Goal: Transaction & Acquisition: Purchase product/service

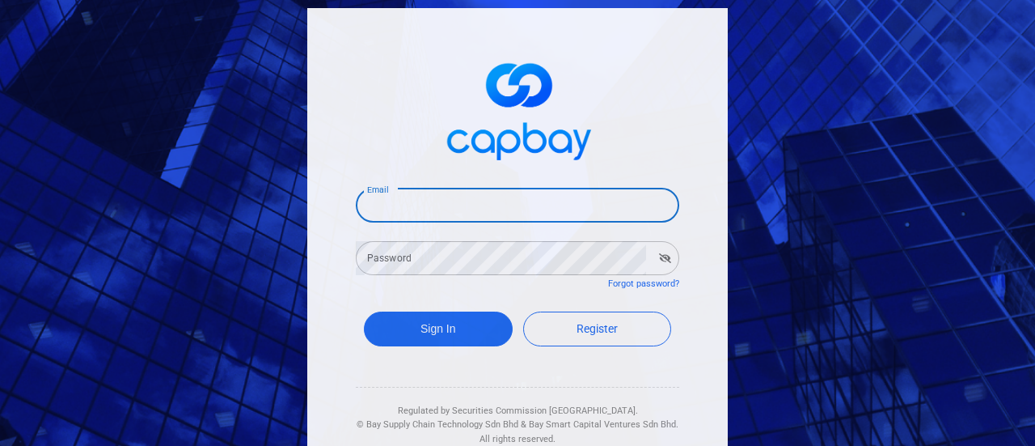
click at [489, 208] on input "Email" at bounding box center [518, 205] width 324 height 34
type input "[EMAIL_ADDRESS][DOMAIN_NAME]"
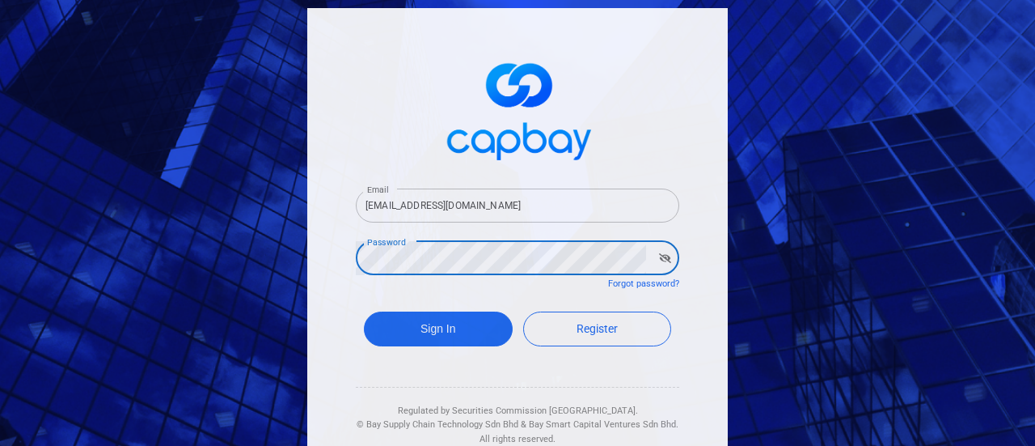
click at [662, 256] on icon "button" at bounding box center [665, 258] width 12 height 10
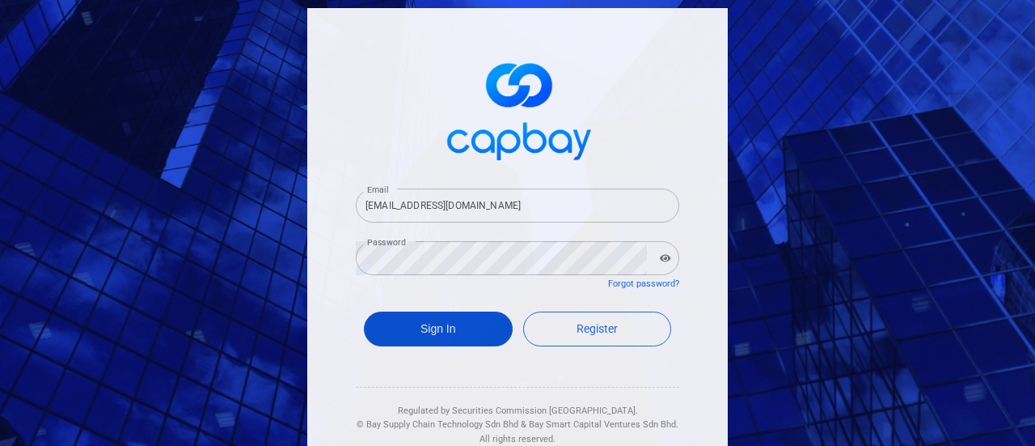
click at [434, 335] on button "Sign In" at bounding box center [438, 328] width 149 height 35
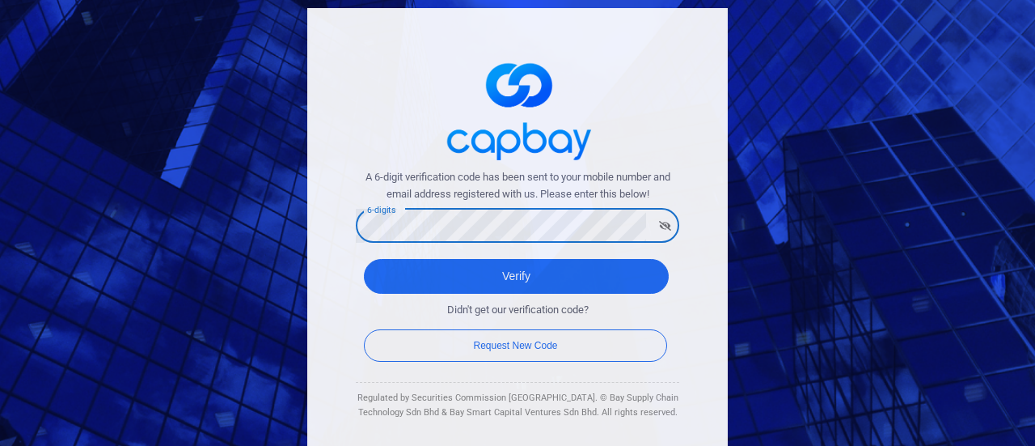
click at [659, 221] on icon "button" at bounding box center [665, 226] width 12 height 10
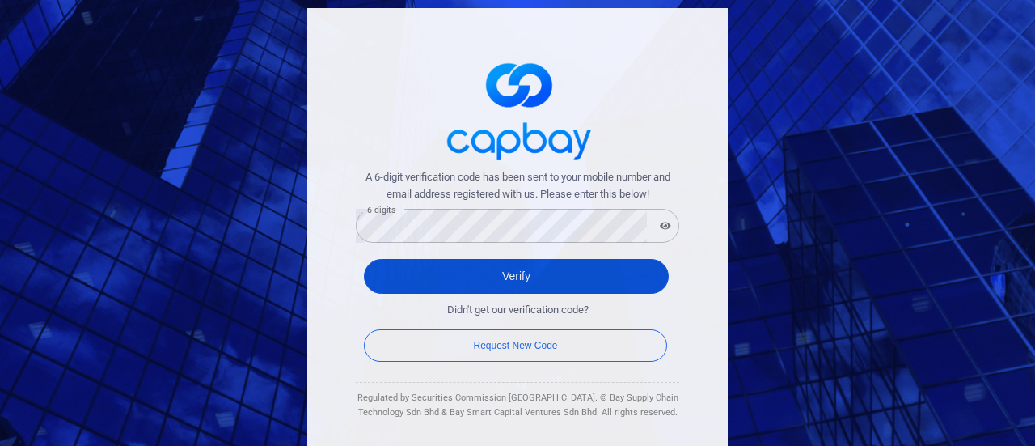
click at [523, 278] on button "Verify" at bounding box center [516, 276] width 305 height 35
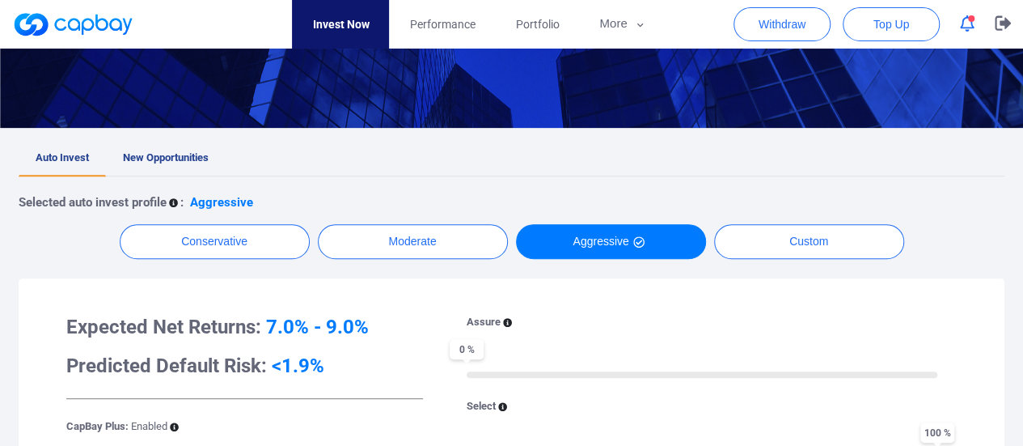
scroll to position [324, 0]
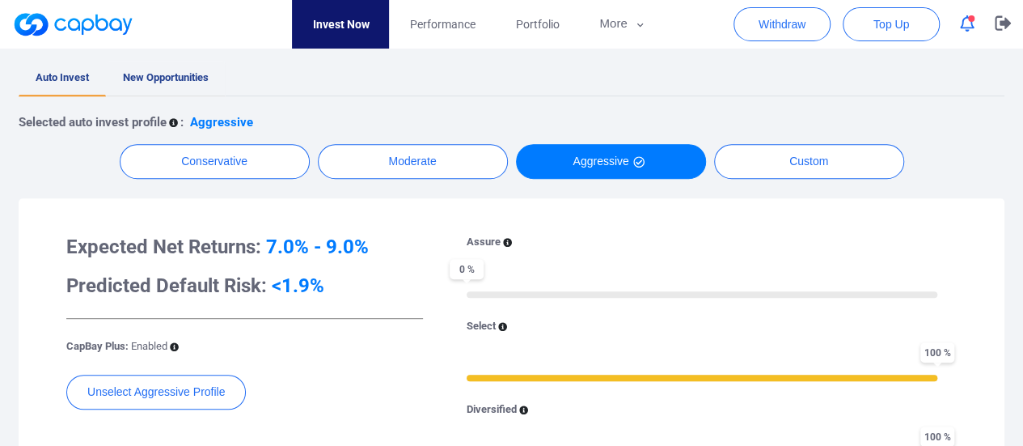
click at [170, 83] on link "New Opportunities" at bounding box center [166, 79] width 120 height 36
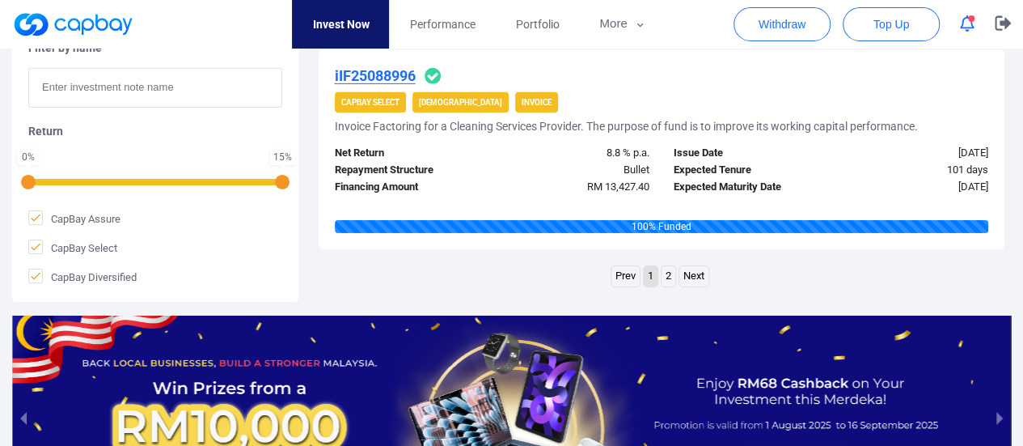
scroll to position [2589, 0]
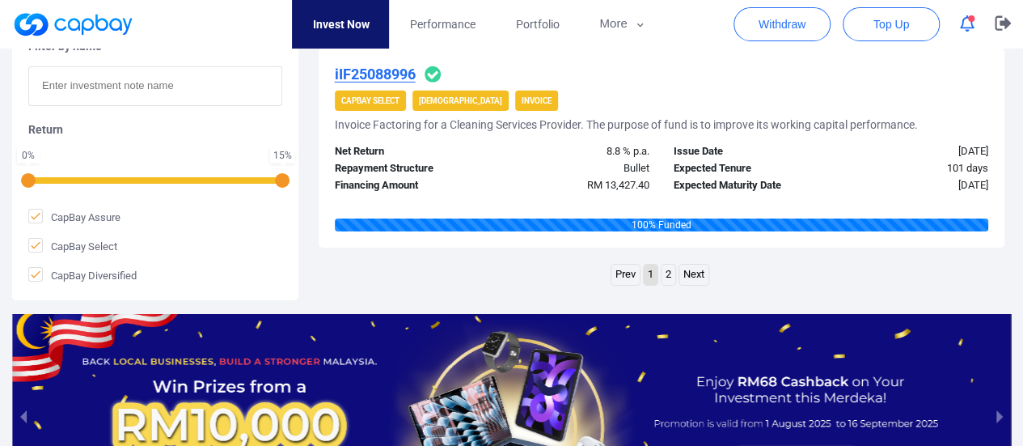
click at [684, 283] on link "Next" at bounding box center [693, 275] width 29 height 20
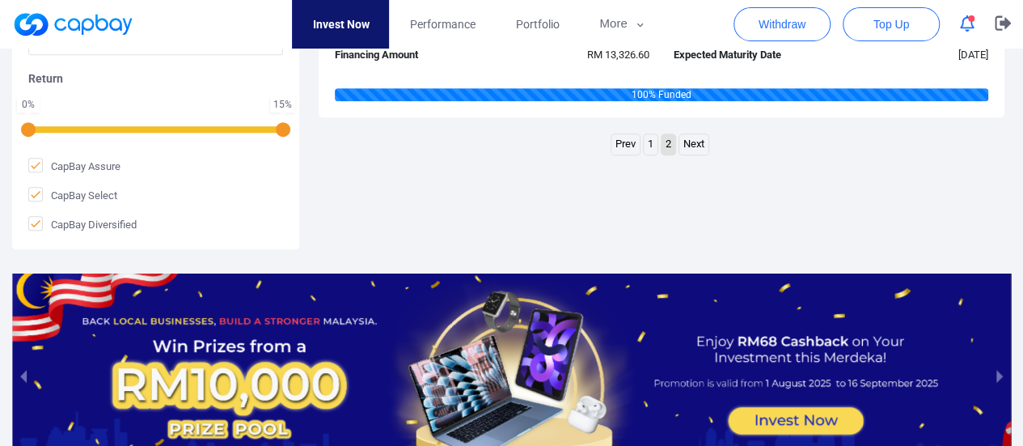
scroll to position [265, 0]
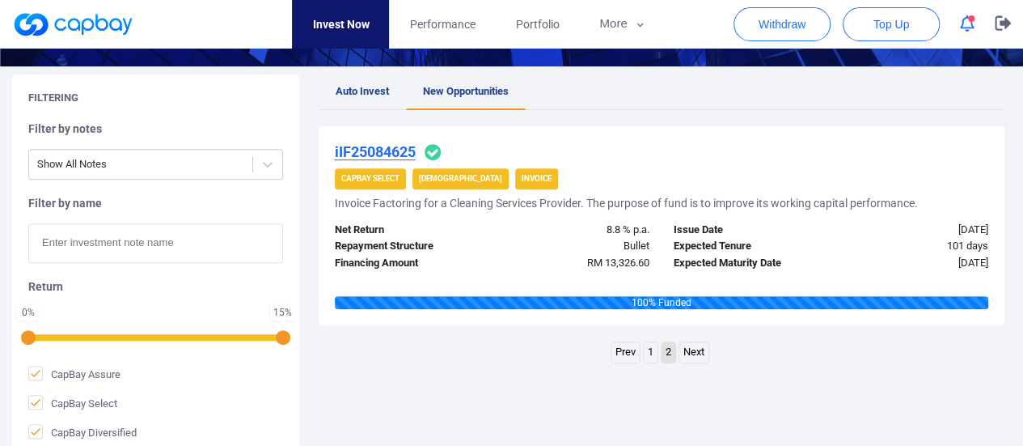
click at [648, 353] on link "1" at bounding box center [651, 352] width 14 height 20
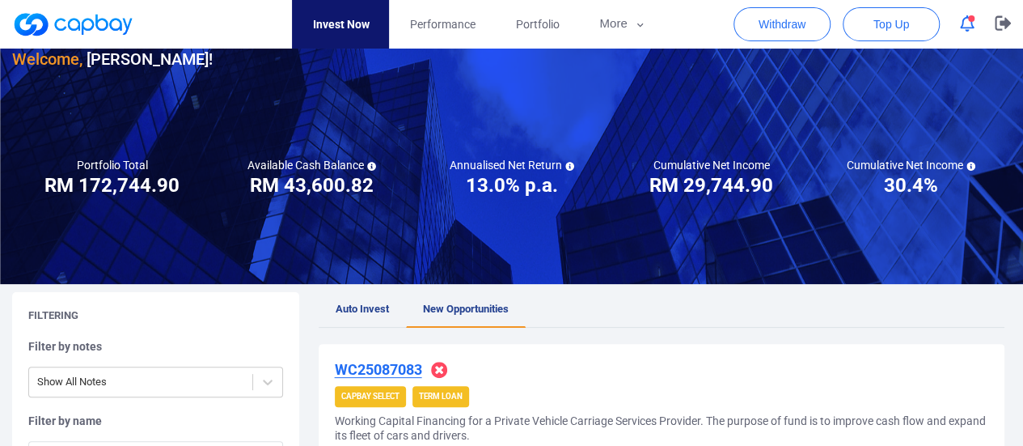
scroll to position [23, 0]
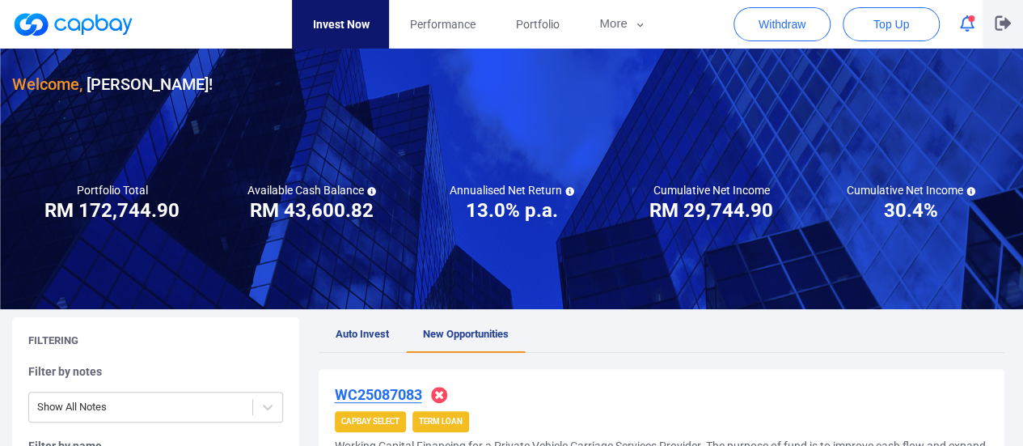
click at [1005, 23] on icon "button" at bounding box center [1003, 23] width 16 height 15
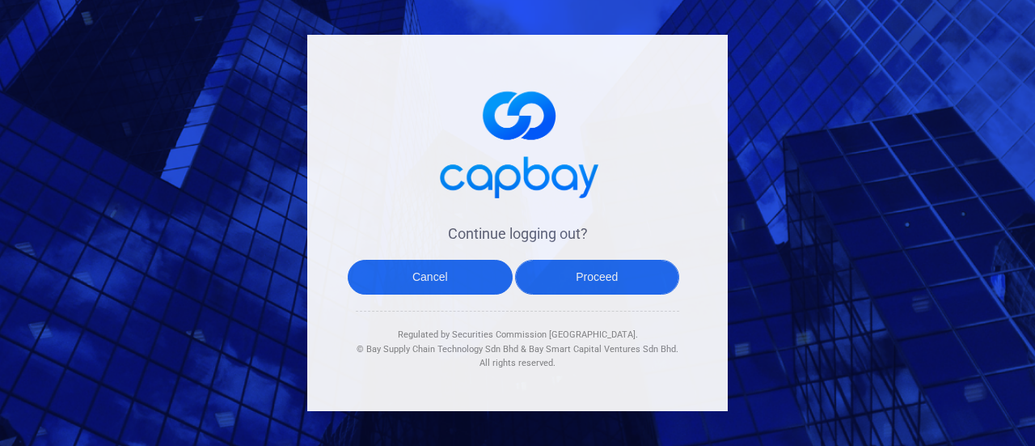
click at [579, 279] on button "Proceed" at bounding box center [597, 277] width 165 height 35
